Goal: Task Accomplishment & Management: Complete application form

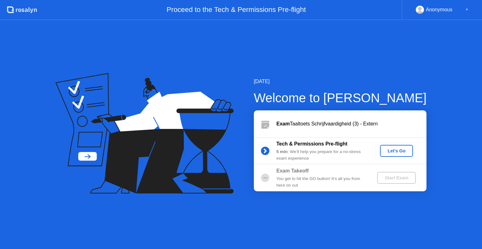
click at [389, 154] on div "Let's Go" at bounding box center [397, 150] width 28 height 5
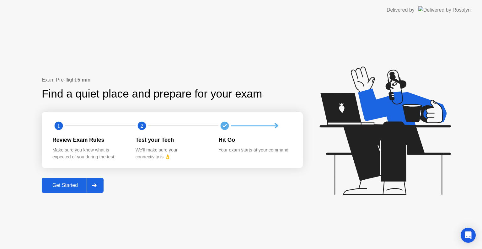
click at [73, 185] on div "Get Started" at bounding box center [65, 186] width 43 height 6
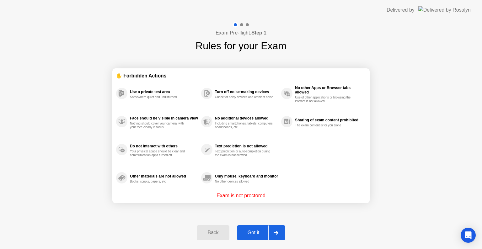
click at [263, 239] on button "Got it" at bounding box center [261, 232] width 48 height 15
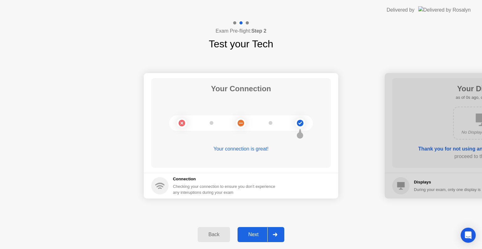
click at [265, 234] on div "Next" at bounding box center [254, 235] width 28 height 6
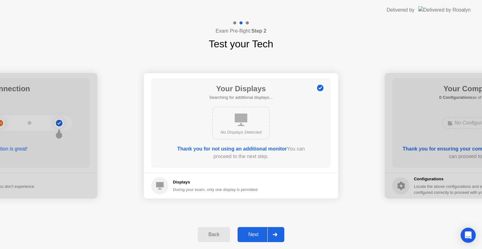
click at [265, 234] on div "Next" at bounding box center [254, 235] width 28 height 6
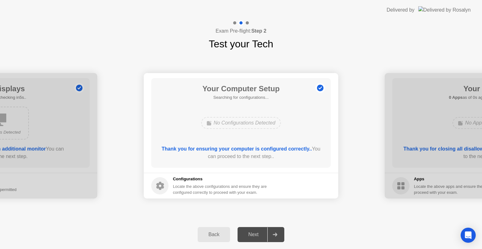
click at [265, 234] on div "Next" at bounding box center [254, 235] width 28 height 6
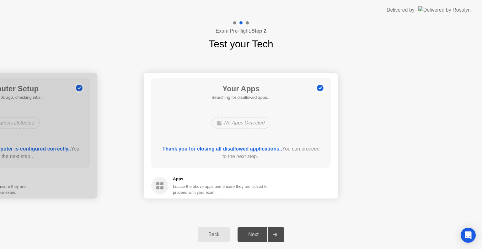
click at [265, 234] on div "Next" at bounding box center [254, 235] width 28 height 6
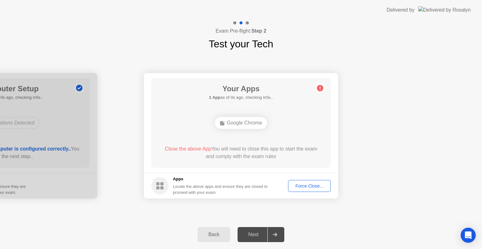
click at [300, 188] on div "Force Close..." at bounding box center [309, 186] width 38 height 5
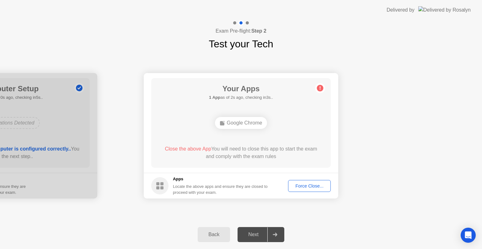
click at [297, 186] on div "Force Close..." at bounding box center [309, 186] width 38 height 5
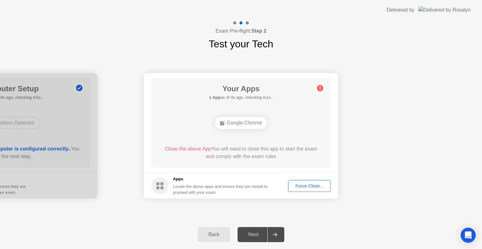
click at [299, 184] on div "Force Close..." at bounding box center [309, 186] width 38 height 5
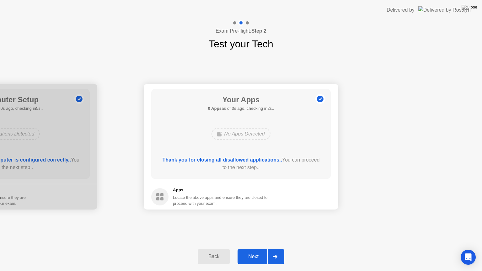
click at [254, 249] on div "Next" at bounding box center [254, 257] width 28 height 6
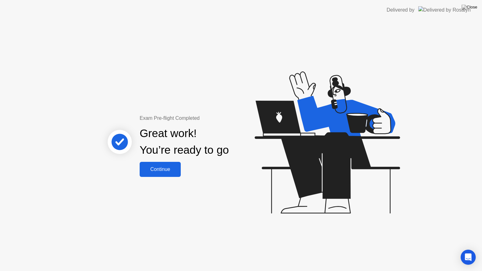
click at [148, 170] on div "Continue" at bounding box center [160, 170] width 37 height 6
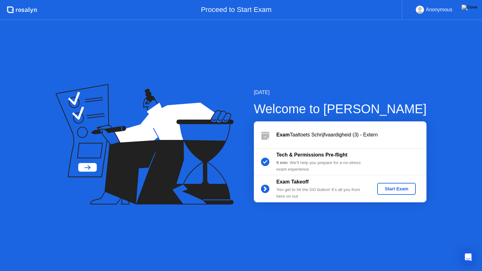
click at [387, 187] on div "Start Exam" at bounding box center [397, 188] width 34 height 5
